Goal: Task Accomplishment & Management: Manage account settings

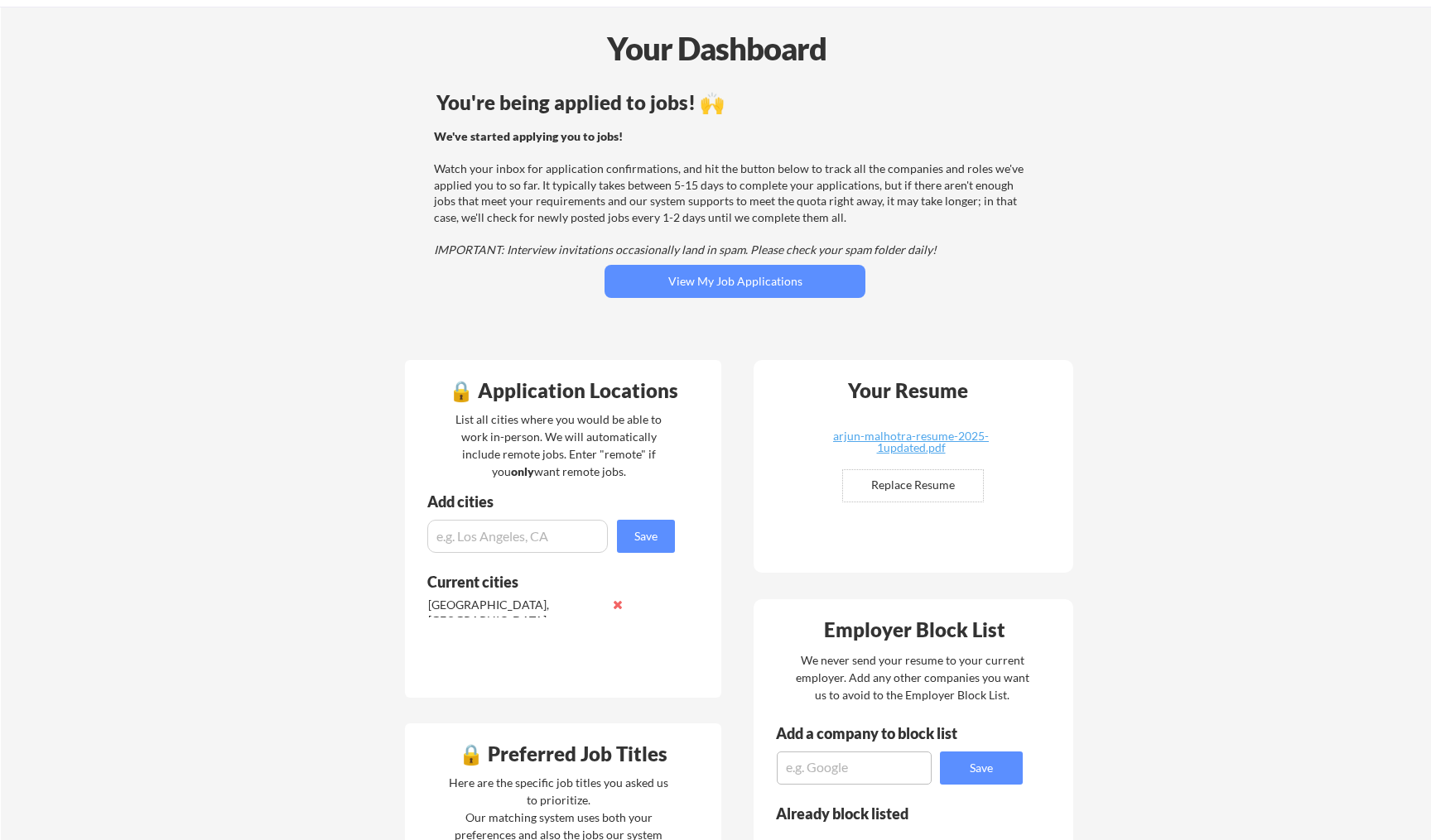
scroll to position [61, 0]
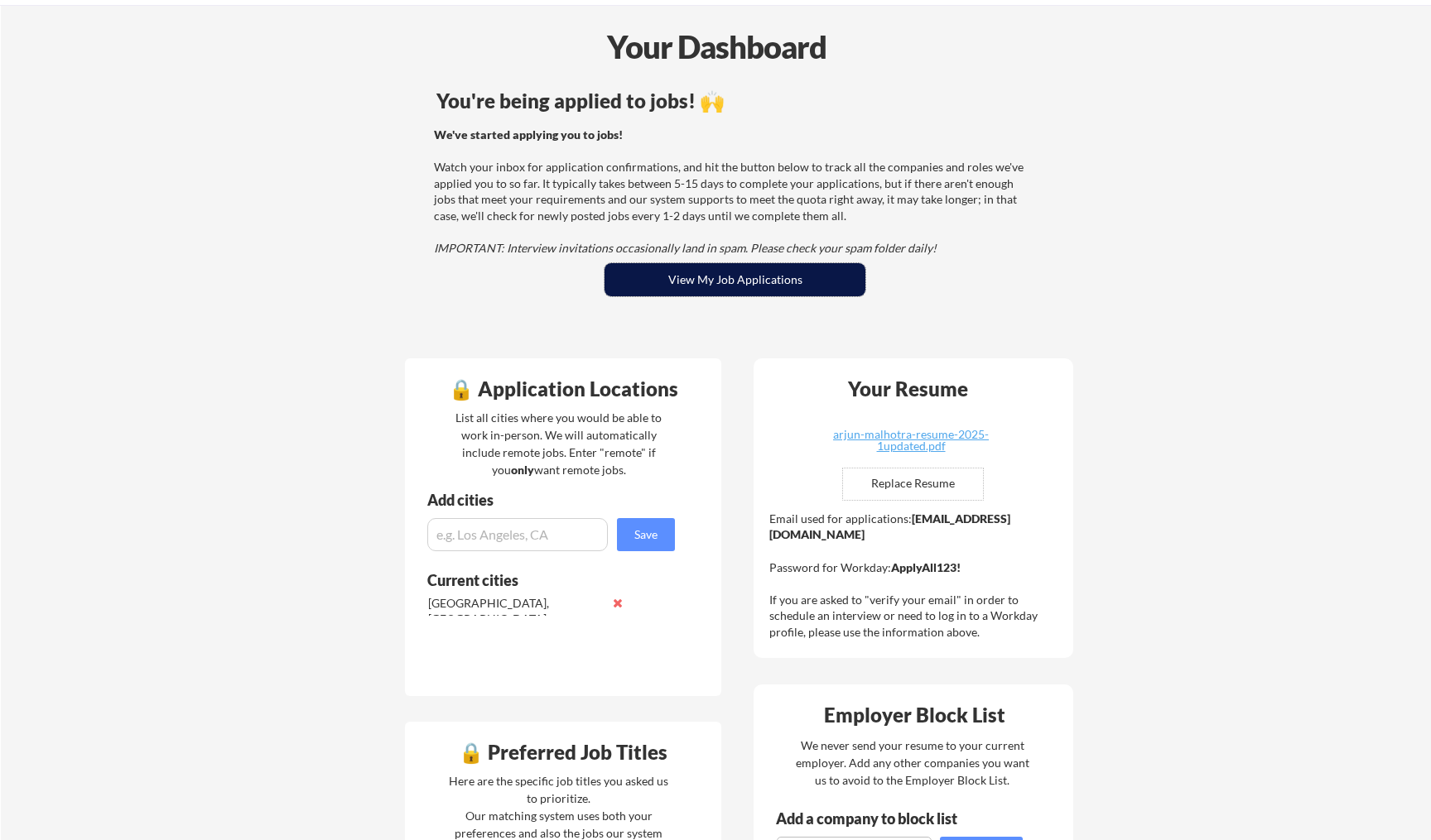
click at [695, 284] on button "View My Job Applications" at bounding box center [734, 279] width 261 height 33
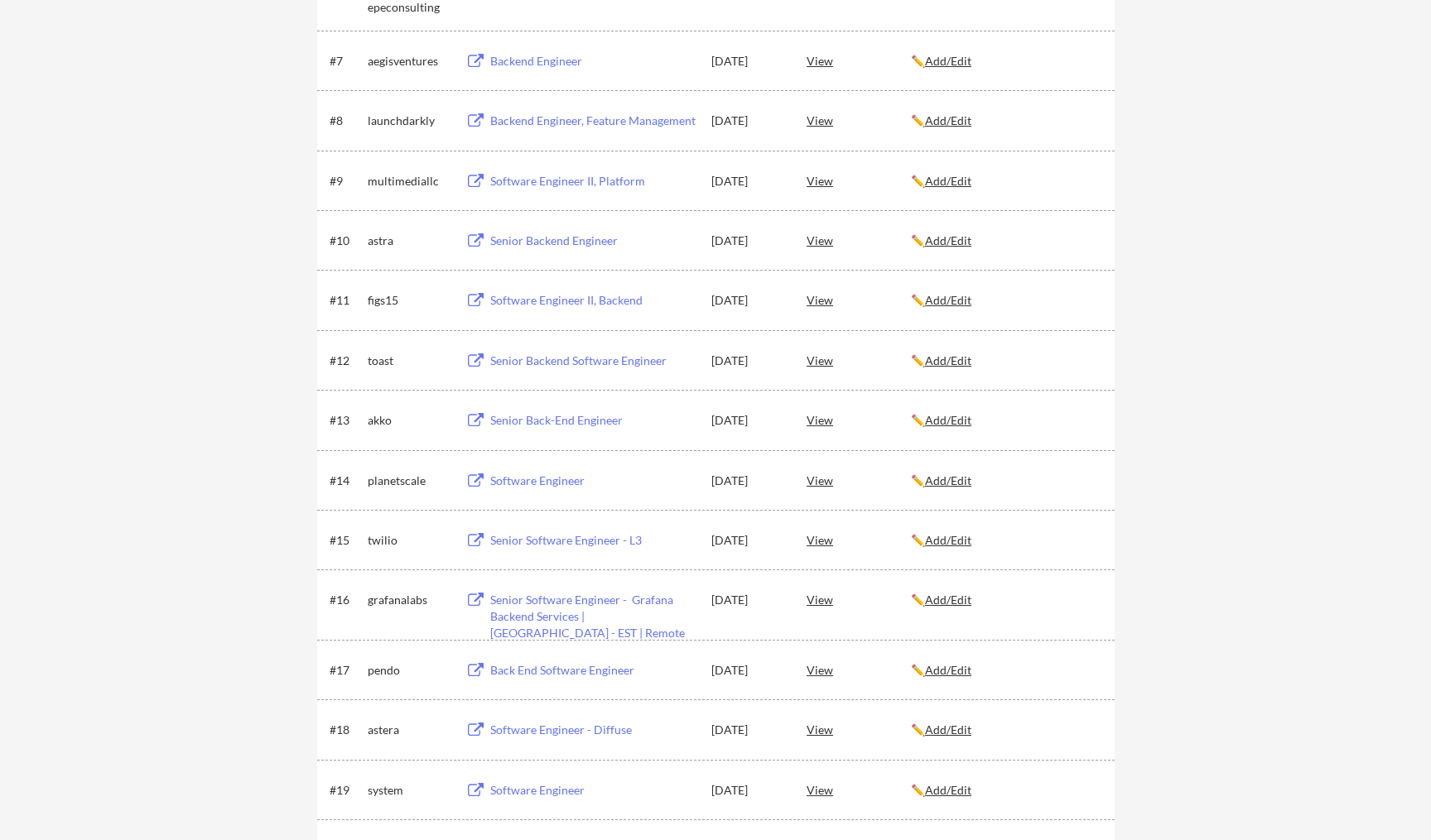
click at [532, 421] on div "Senior Back-End Engineer" at bounding box center [593, 420] width 206 height 16
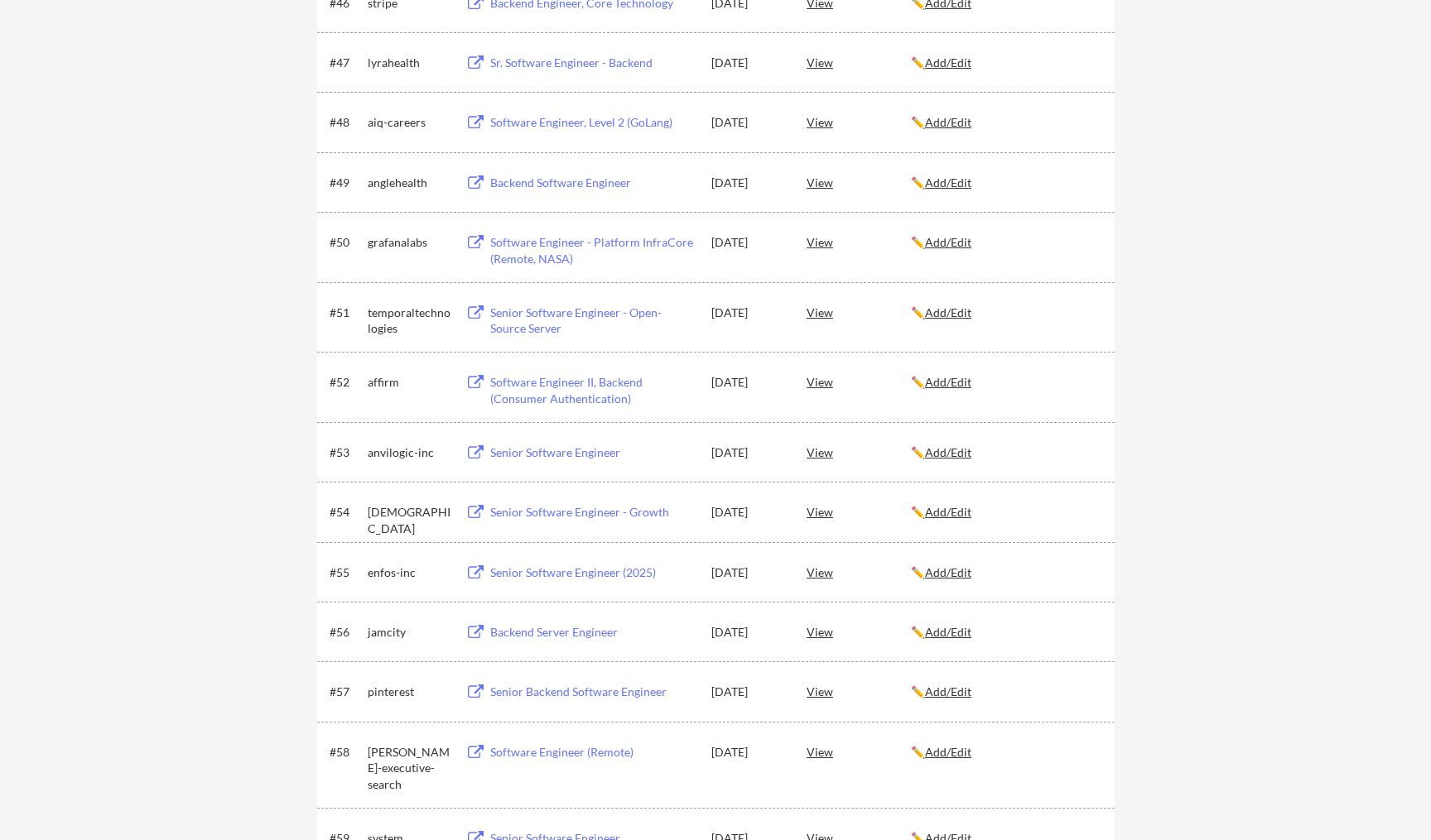
scroll to position [0, 0]
